Goal: Check status

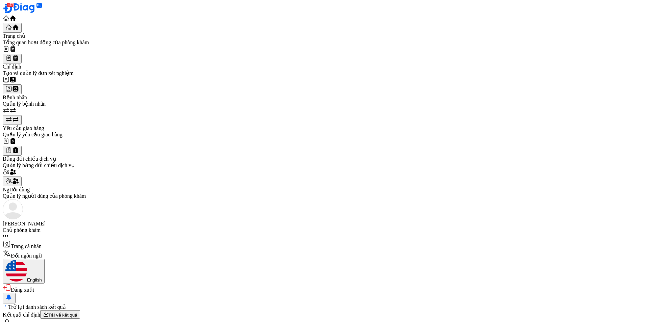
click at [120, 304] on div "Trở lại danh sách kết quả" at bounding box center [323, 307] width 640 height 7
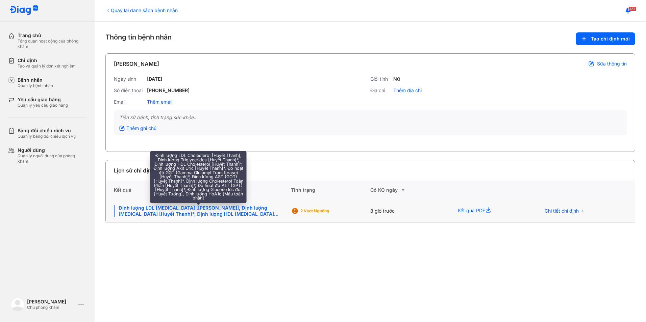
click at [204, 208] on div "Định lượng LDL [MEDICAL_DATA] [[PERSON_NAME]], Định lượng [MEDICAL_DATA] [Huyết…" at bounding box center [198, 211] width 169 height 12
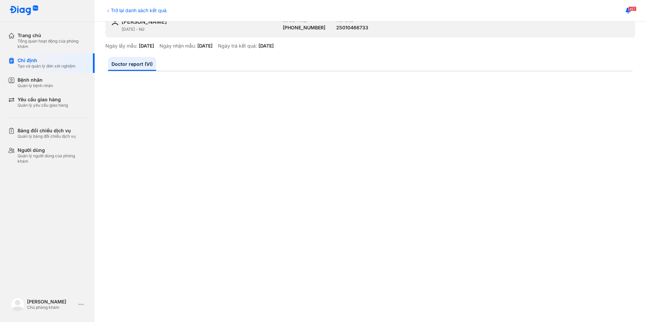
scroll to position [34, 0]
